Goal: Transaction & Acquisition: Obtain resource

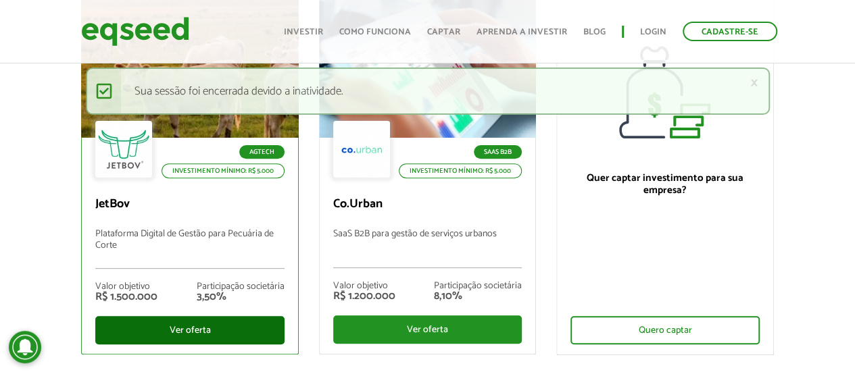
scroll to position [203, 0]
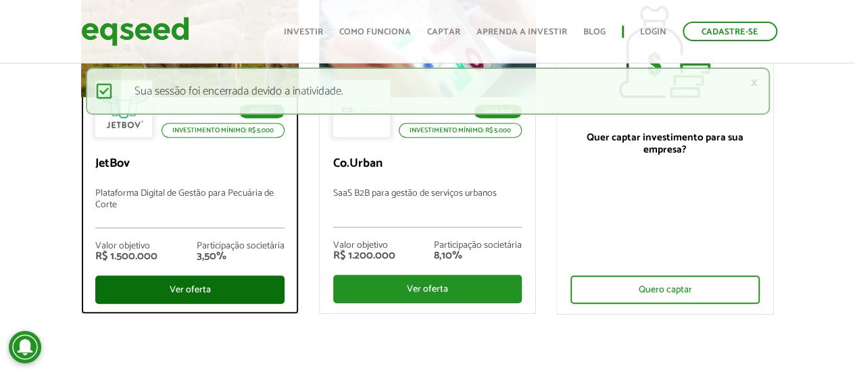
click at [201, 289] on div "Ver oferta" at bounding box center [189, 290] width 189 height 28
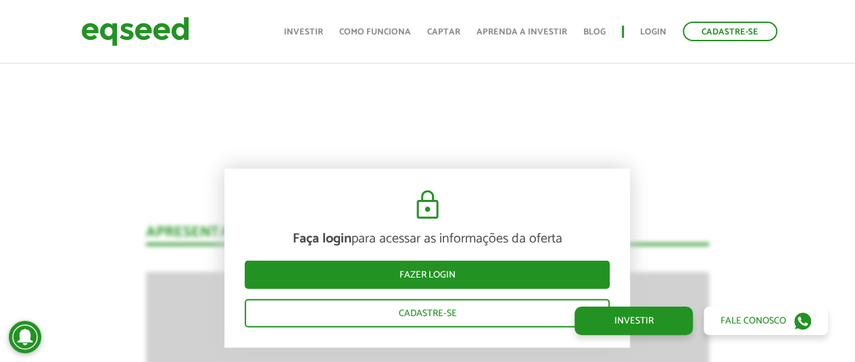
scroll to position [1857, 0]
